Goal: Information Seeking & Learning: Learn about a topic

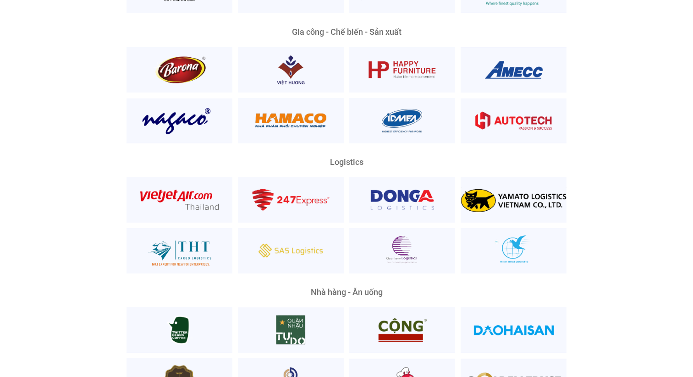
scroll to position [2080, 0]
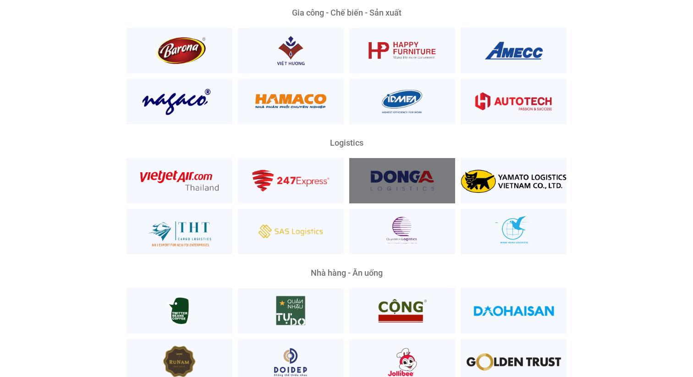
click at [380, 158] on div at bounding box center [402, 180] width 106 height 45
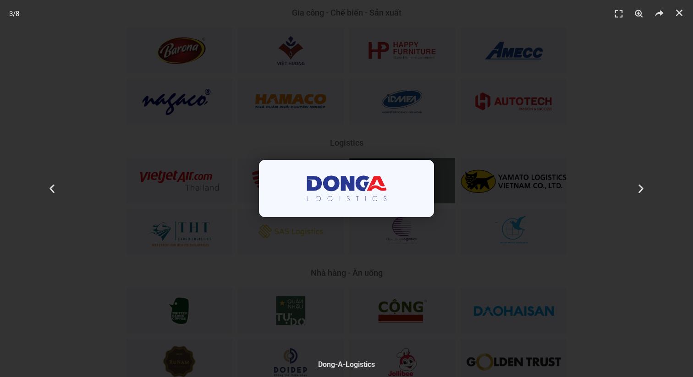
click at [476, 181] on div "3 / 8" at bounding box center [346, 188] width 629 height 313
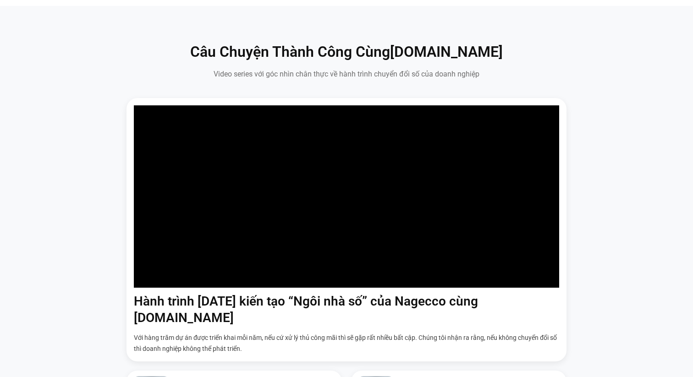
scroll to position [0, 0]
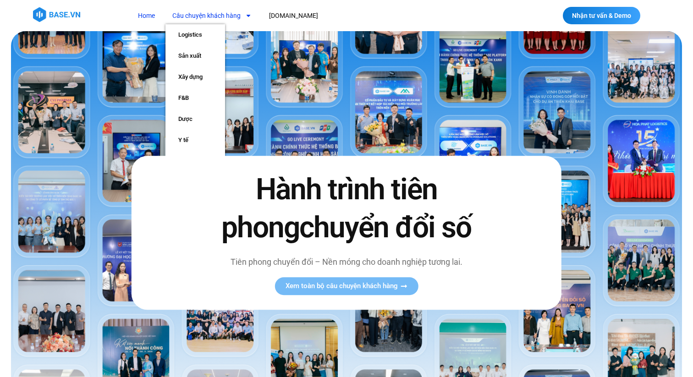
click at [205, 13] on link "Câu chuyện khách hàng" at bounding box center [211, 15] width 93 height 17
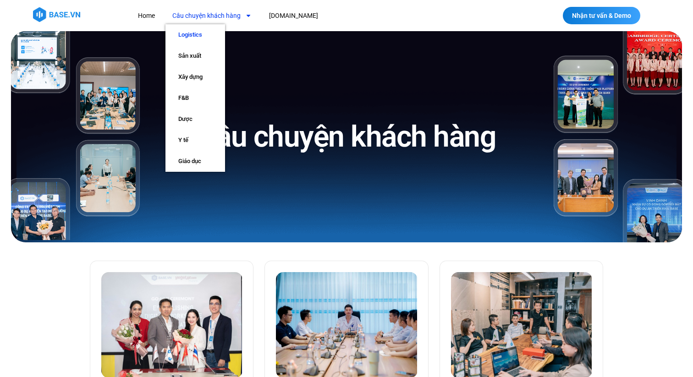
click at [201, 27] on link "Logistics" at bounding box center [195, 34] width 60 height 21
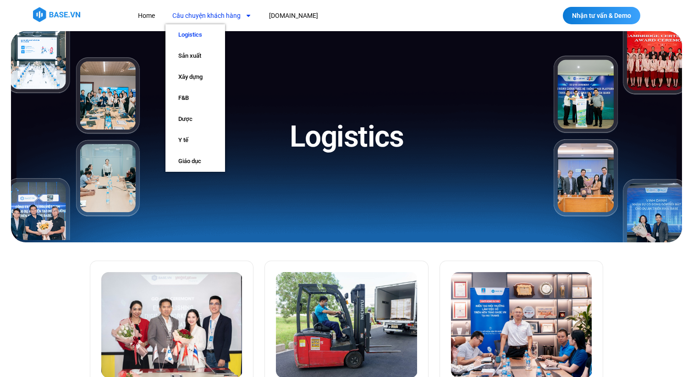
click at [203, 32] on link "Logistics" at bounding box center [195, 34] width 60 height 21
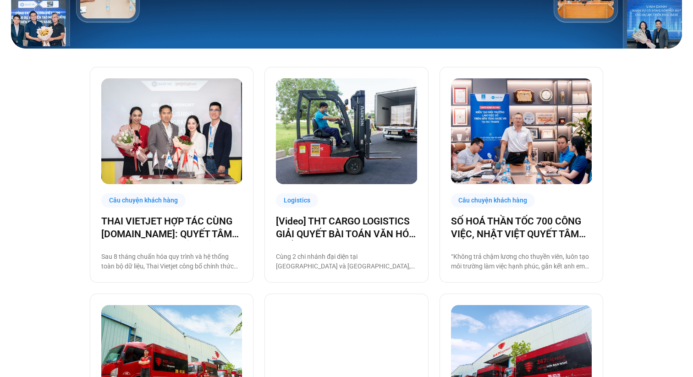
scroll to position [213, 0]
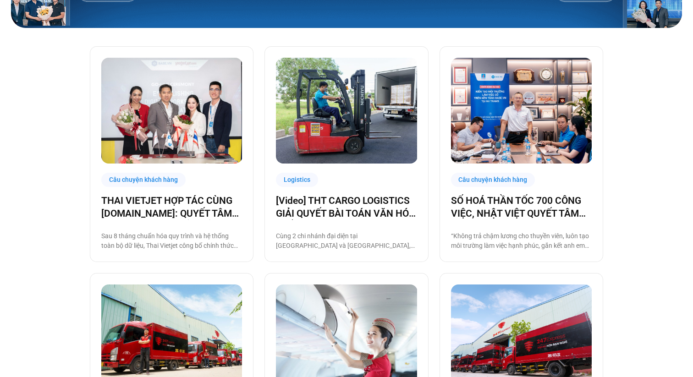
scroll to position [205, 0]
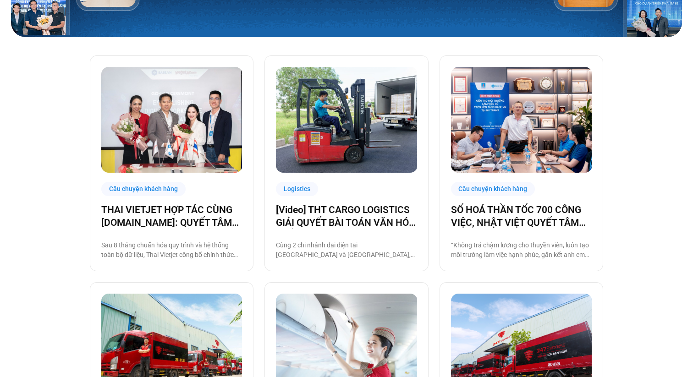
click at [603, 269] on article "Câu chuyện khách hàng SỐ HOÁ THẦN TỐC 700 CÔNG VIỆC, NHẬT VIỆT QUYẾT TÂM “GẮN K…" at bounding box center [521, 163] width 164 height 216
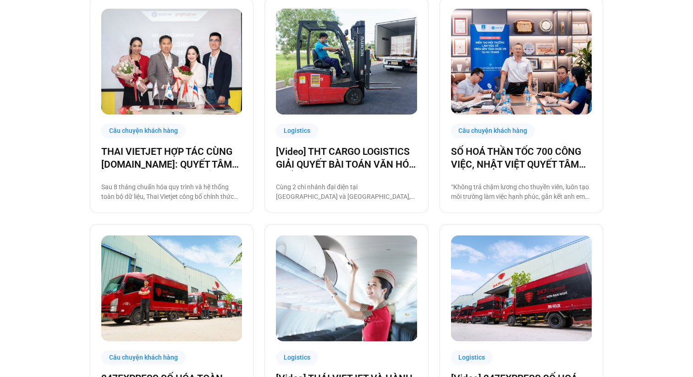
scroll to position [259, 0]
